Goal: Find contact information: Find contact information

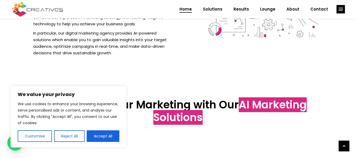
scroll to position [633, 0]
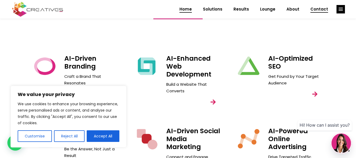
click at [316, 12] on span "Contact" at bounding box center [319, 9] width 18 height 14
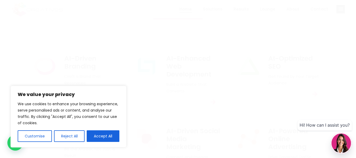
scroll to position [0, 0]
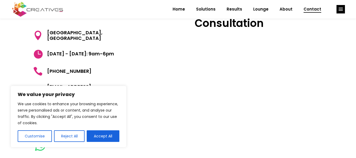
scroll to position [53, 0]
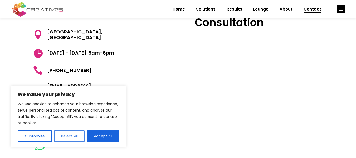
click at [57, 135] on button "Reject All" at bounding box center [69, 136] width 31 height 12
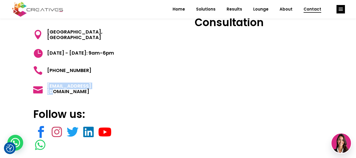
drag, startPoint x: 84, startPoint y: 89, endPoint x: 45, endPoint y: 91, distance: 38.8
click at [45, 91] on h5 "[EMAIL_ADDRESS][DOMAIN_NAME]" at bounding box center [75, 88] width 85 height 11
copy span "[EMAIL_ADDRESS][DOMAIN_NAME]"
click at [15, 72] on div "Get in touch [GEOGRAPHIC_DATA] [DATE] - [DATE]: 9am-6pm [PHONE_NUMBER] [EMAIL_A…" at bounding box center [178, 89] width 356 height 230
